Goal: Task Accomplishment & Management: Use online tool/utility

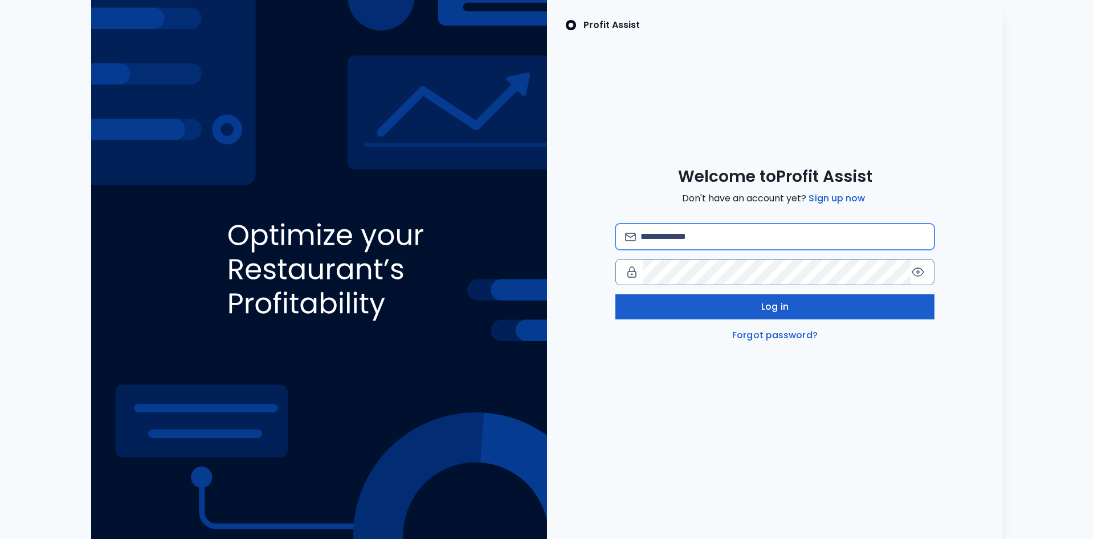
type input "**********"
click at [727, 311] on button "Log in" at bounding box center [774, 306] width 319 height 25
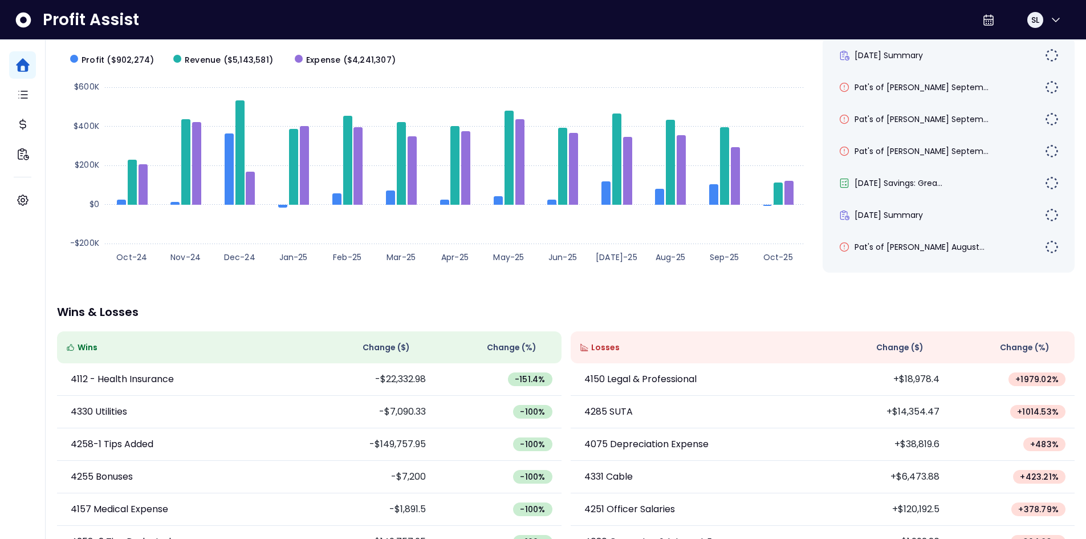
scroll to position [113, 0]
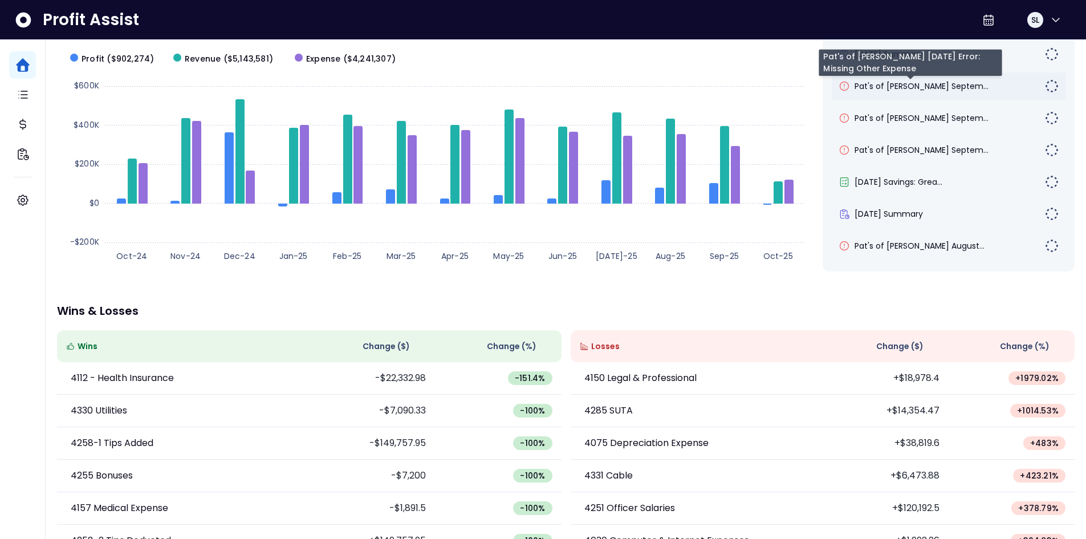
click at [955, 88] on span "Pat's of [PERSON_NAME] Septem..." at bounding box center [921, 85] width 134 height 11
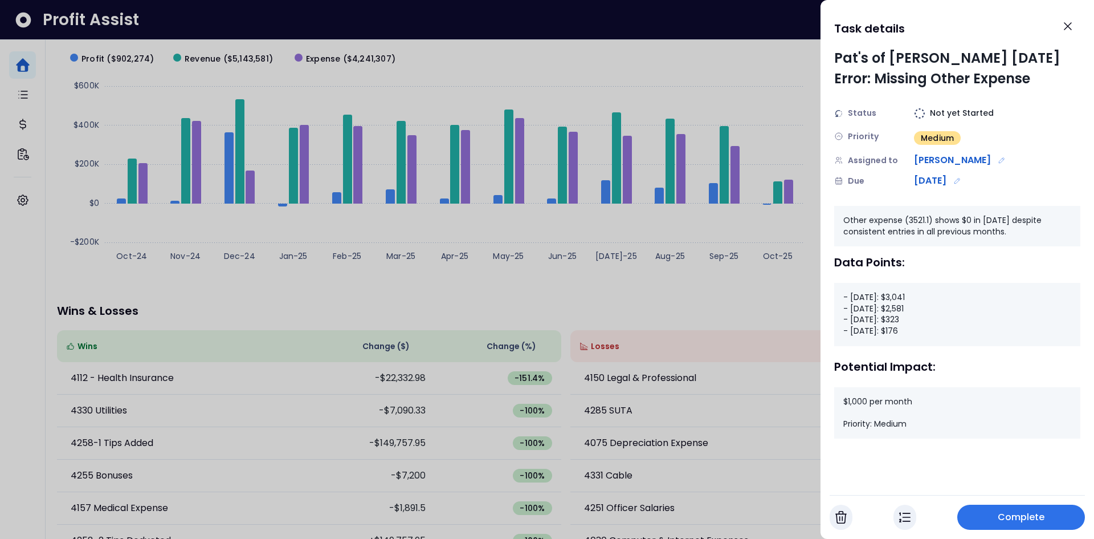
click at [896, 329] on div "- [DATE]: $3,041 - [DATE]: $2,581 - [DATE]: $323 - [DATE]: $176" at bounding box center [957, 314] width 246 height 63
drag, startPoint x: 1070, startPoint y: 23, endPoint x: 1030, endPoint y: 56, distance: 51.4
click at [1070, 24] on icon "Close" at bounding box center [1068, 26] width 7 height 7
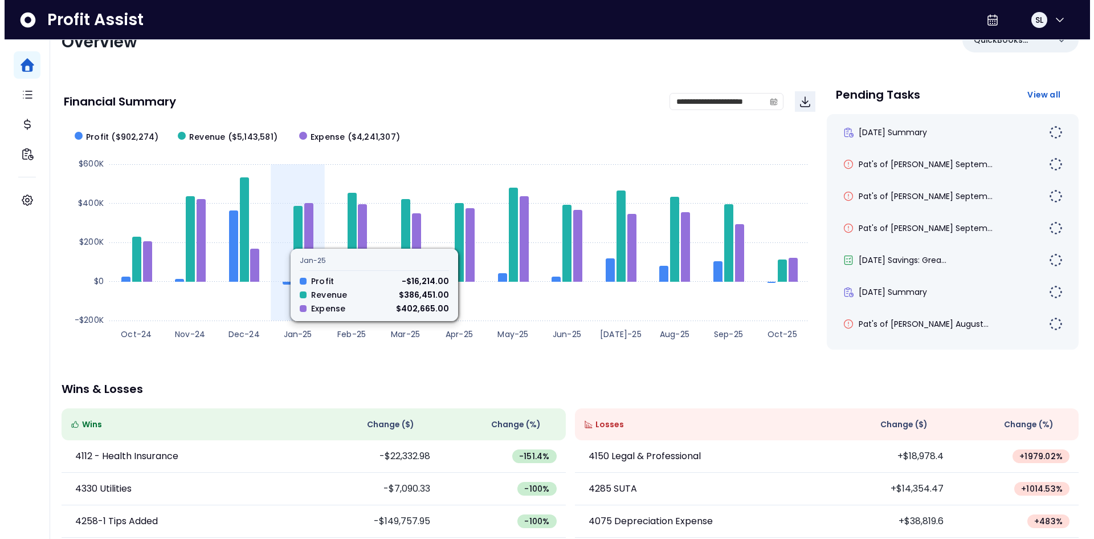
scroll to position [0, 0]
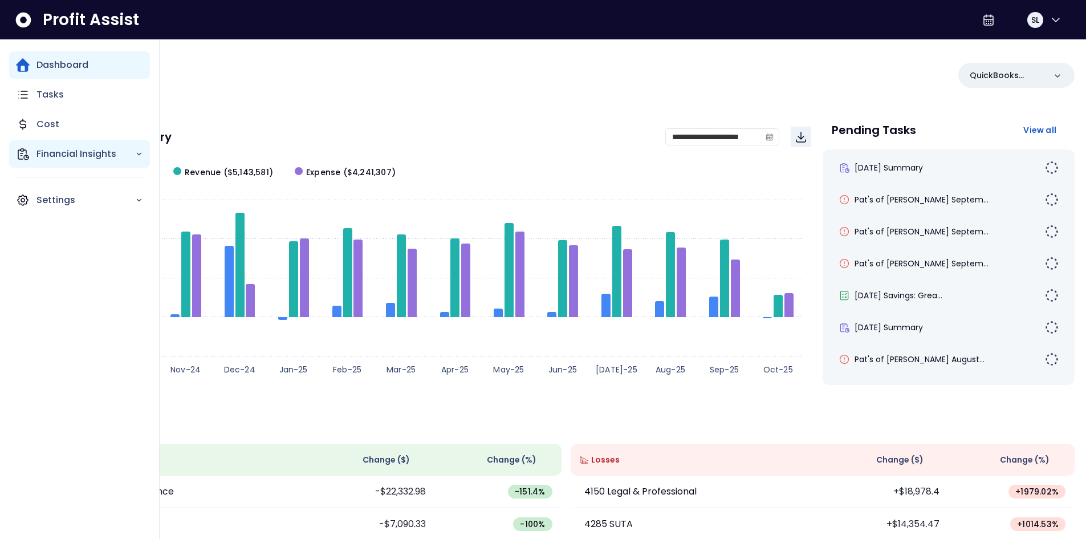
click at [76, 161] on div "Financial Insights" at bounding box center [79, 153] width 141 height 27
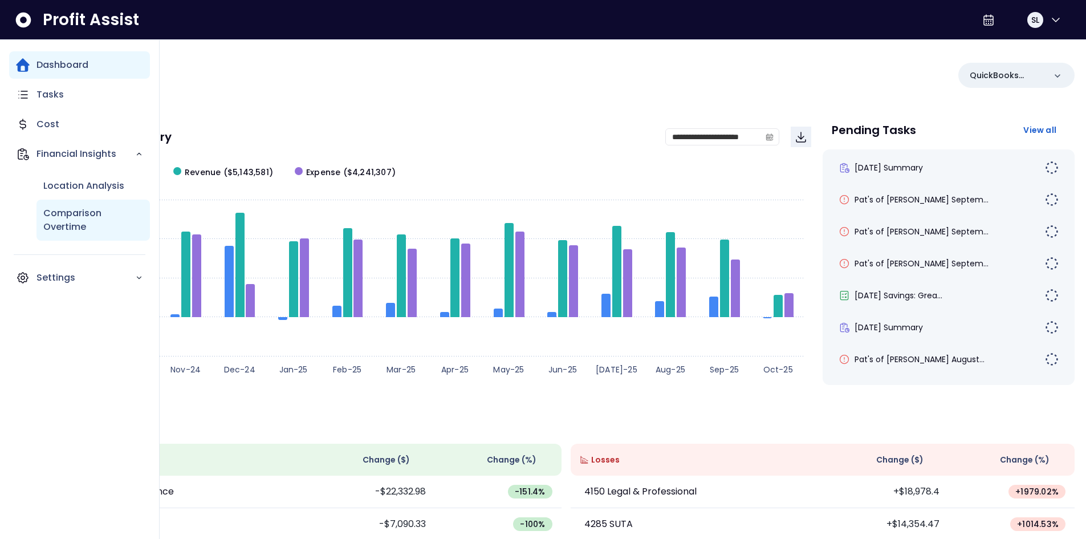
click at [90, 213] on p "Comparison Overtime" at bounding box center [93, 219] width 100 height 27
